Goal: Check status: Check status

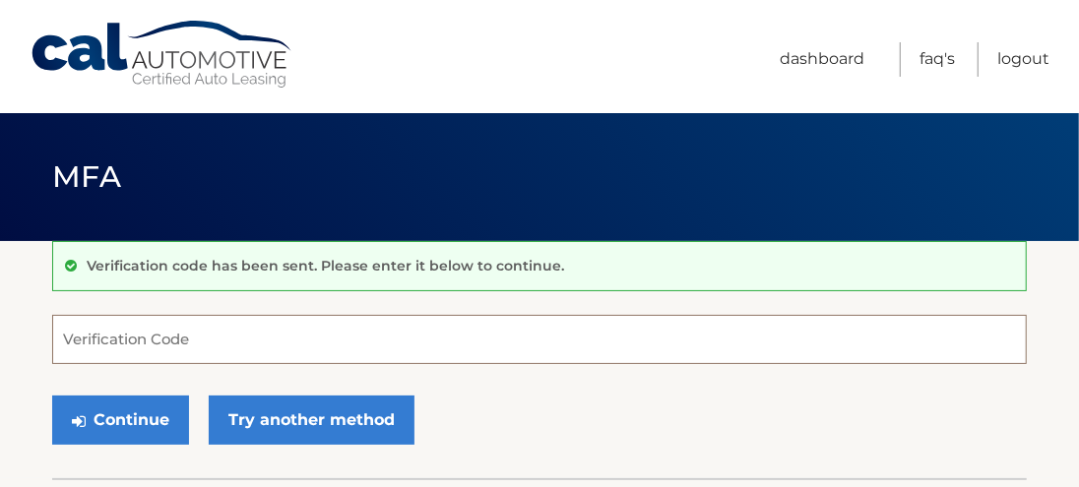
click at [407, 319] on input "Verification Code" at bounding box center [539, 339] width 975 height 49
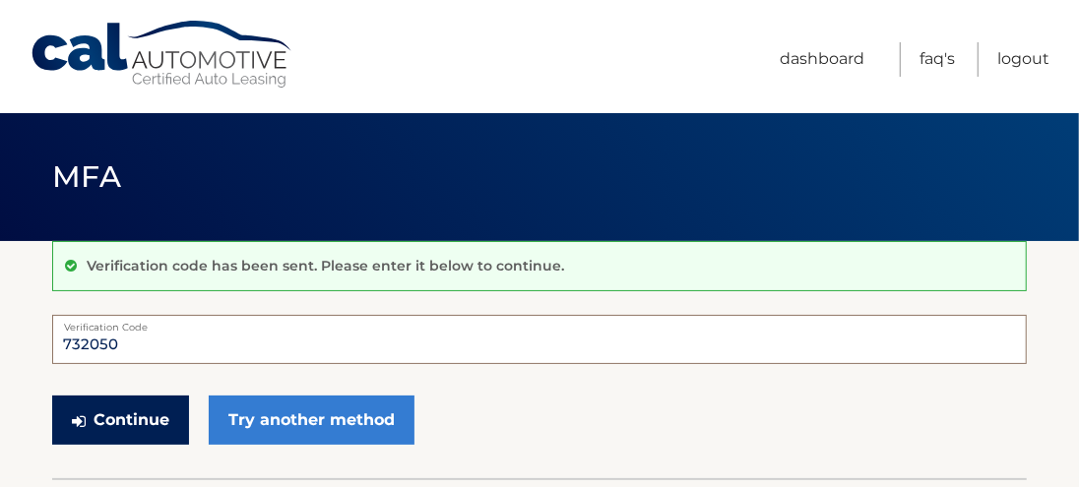
type input "732050"
click at [164, 437] on button "Continue" at bounding box center [120, 420] width 137 height 49
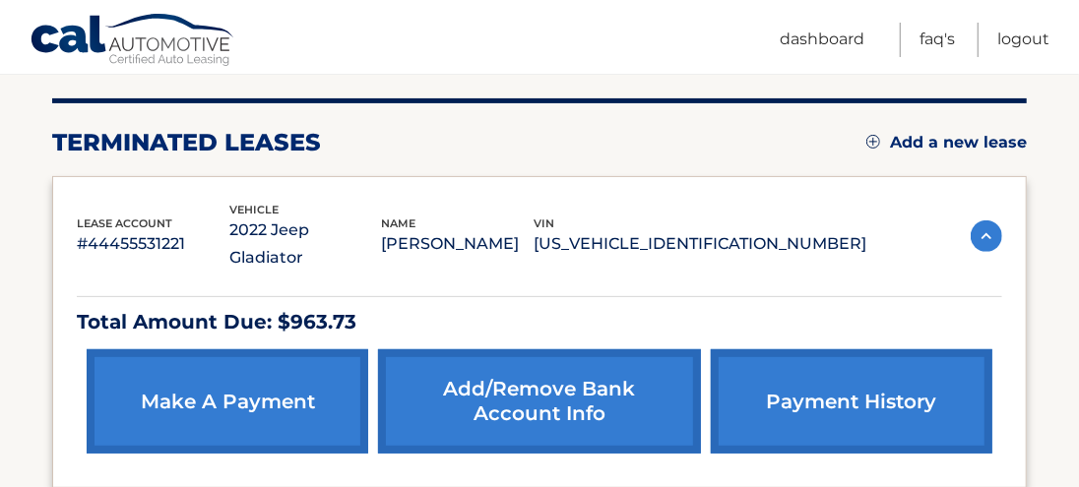
scroll to position [236, 0]
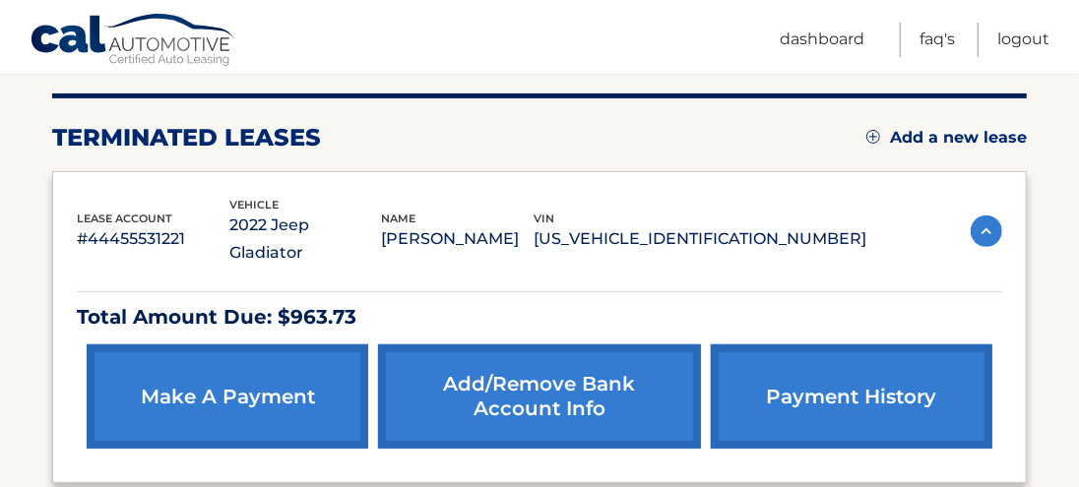
click at [996, 216] on img at bounding box center [987, 232] width 32 height 32
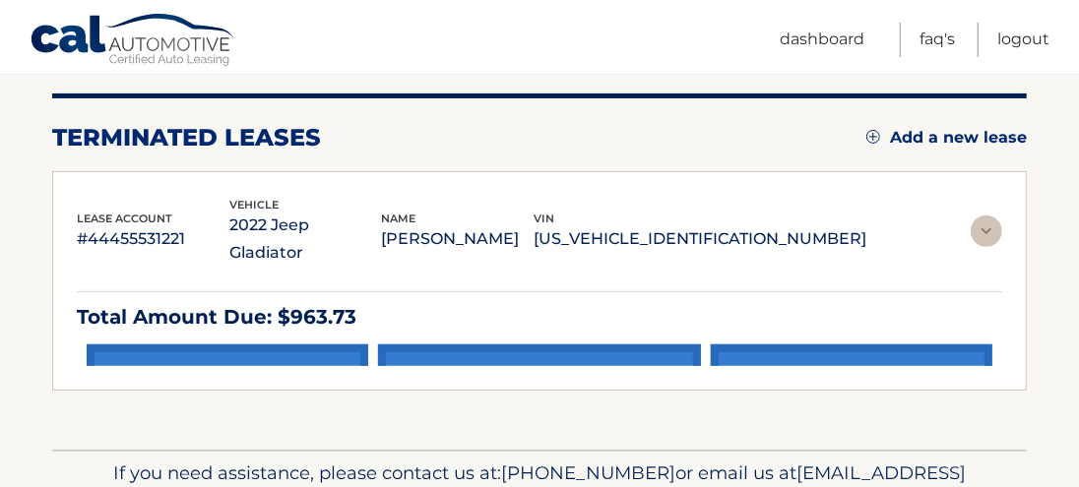
scroll to position [220, 0]
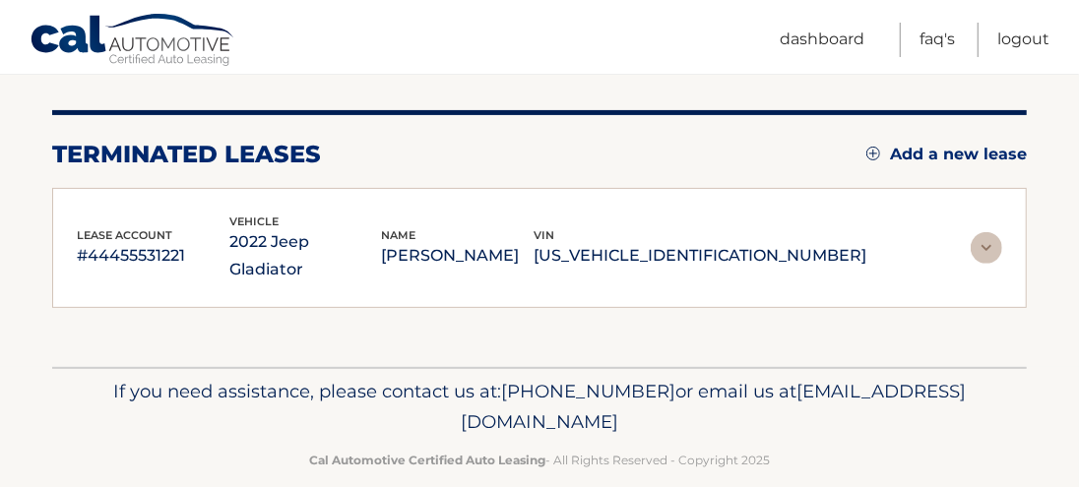
click at [990, 232] on img at bounding box center [987, 248] width 32 height 32
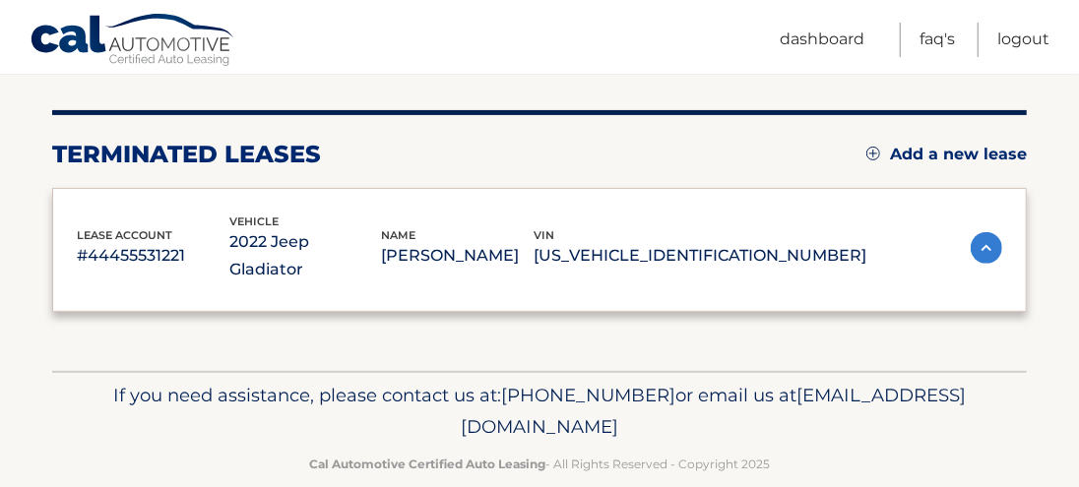
scroll to position [236, 0]
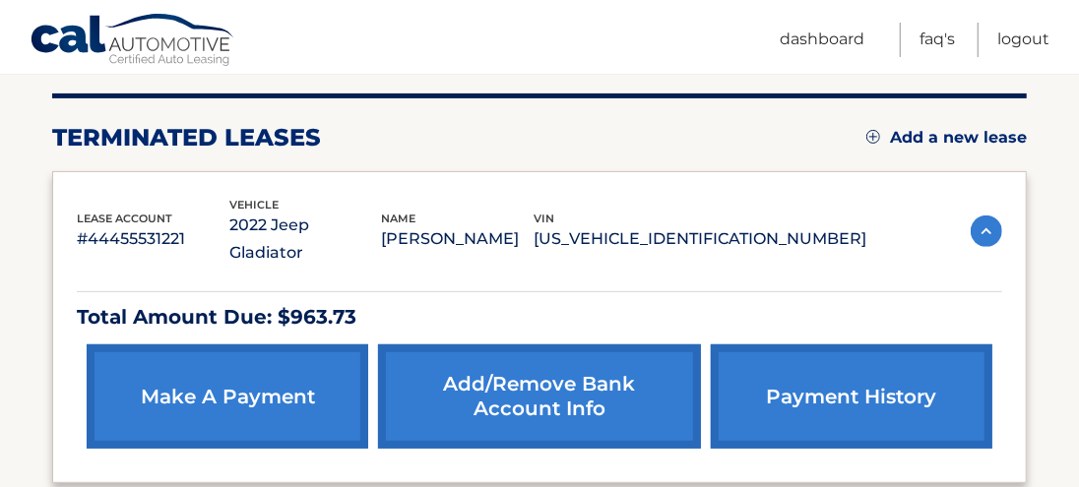
click at [852, 374] on link "payment history" at bounding box center [852, 397] width 282 height 104
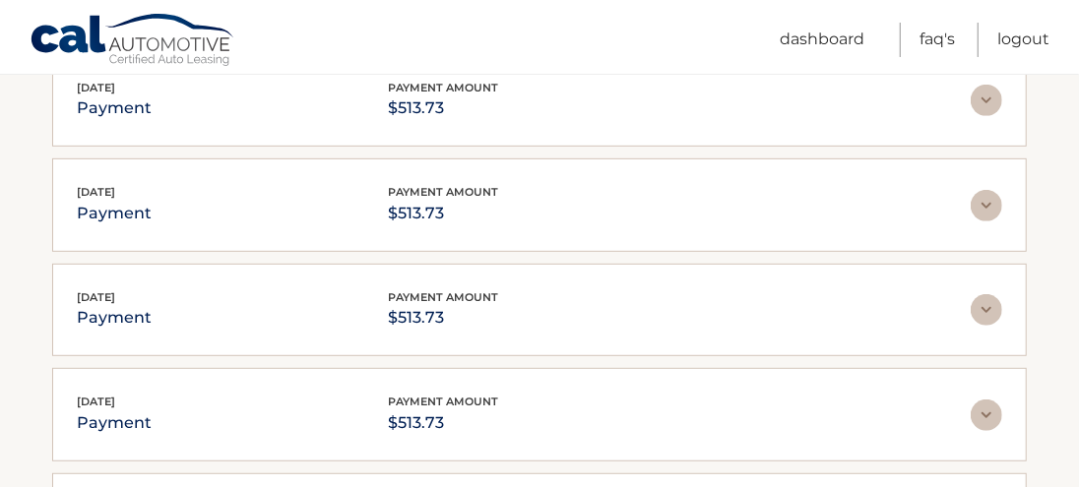
scroll to position [140, 0]
